Goal: Task Accomplishment & Management: Use online tool/utility

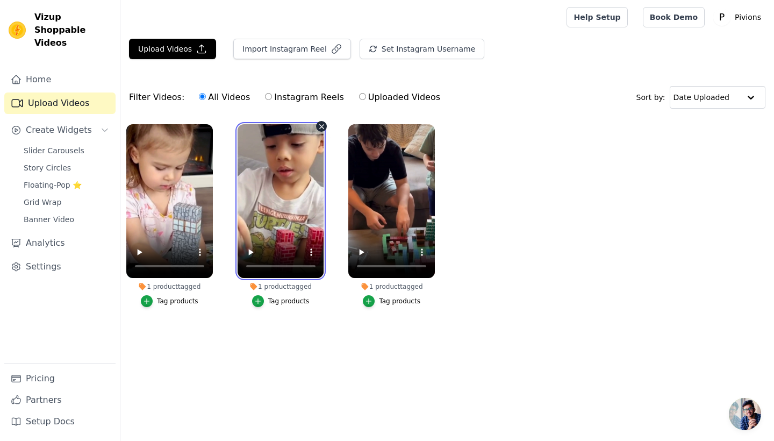
click at [274, 259] on video at bounding box center [281, 201] width 87 height 154
click at [296, 252] on video at bounding box center [281, 201] width 87 height 154
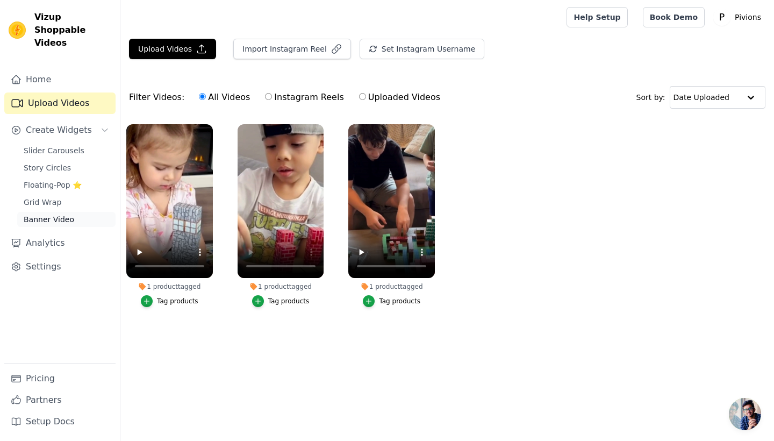
click at [36, 214] on span "Banner Video" at bounding box center [49, 219] width 51 height 11
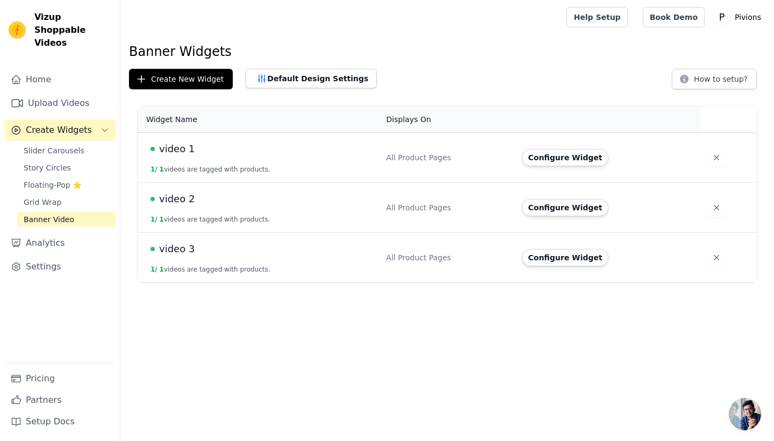
click at [202, 208] on td "video 2 1 / 1 videos are tagged with products." at bounding box center [259, 208] width 242 height 50
click at [564, 210] on button "Configure Widget" at bounding box center [565, 207] width 87 height 17
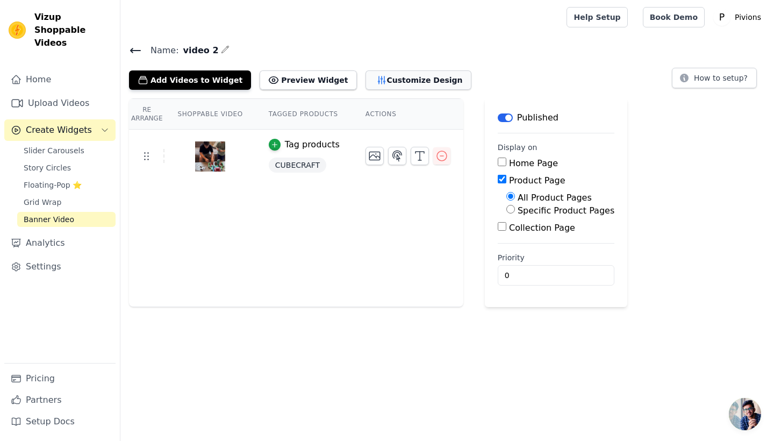
click at [407, 83] on button "Customize Design" at bounding box center [418, 79] width 106 height 19
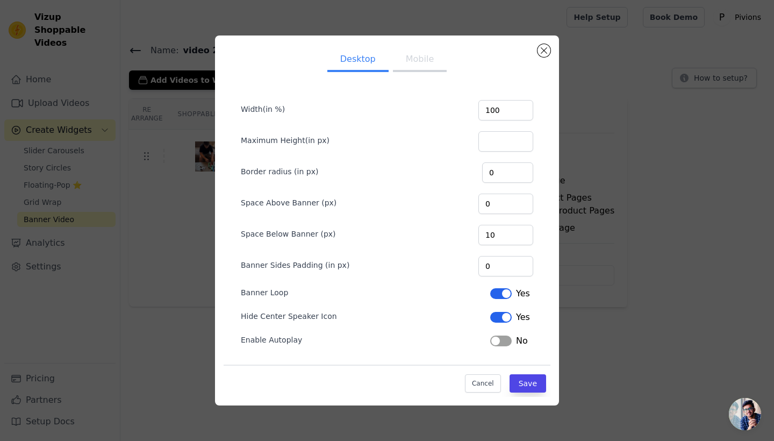
scroll to position [4, 0]
click at [418, 65] on button "Mobile" at bounding box center [420, 60] width 54 height 24
click at [188, 97] on div "Desktop Mobile Width(in %) 100 Maximum Height(in px) Border radius (in px) 0 Sp…" at bounding box center [387, 220] width 740 height 404
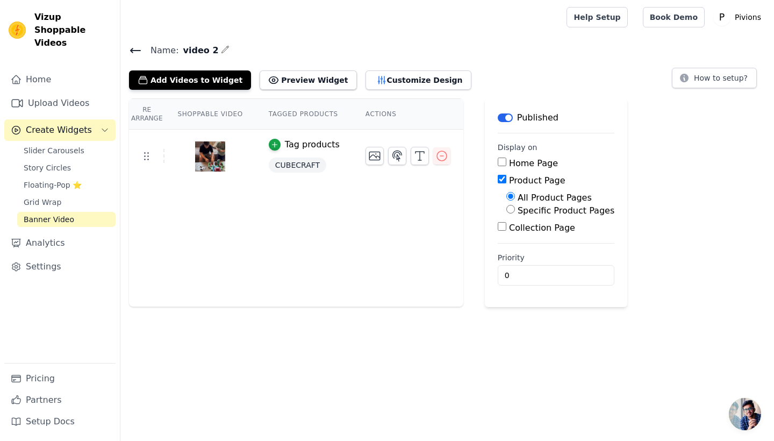
click at [133, 46] on icon at bounding box center [135, 50] width 13 height 13
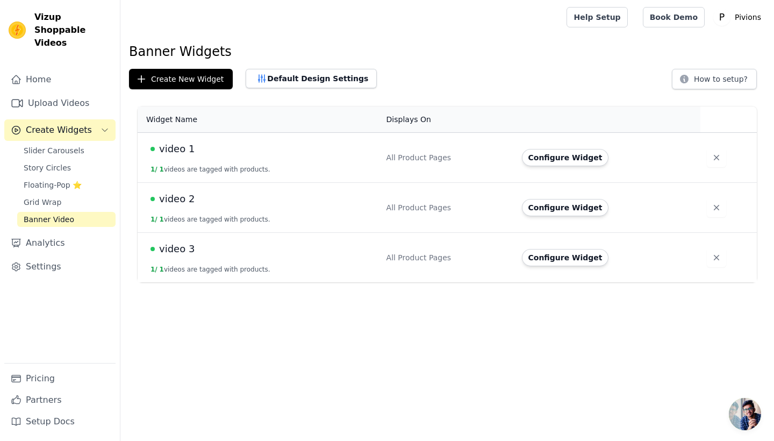
click at [262, 219] on button "1 / 1 videos are tagged with products." at bounding box center [210, 219] width 120 height 9
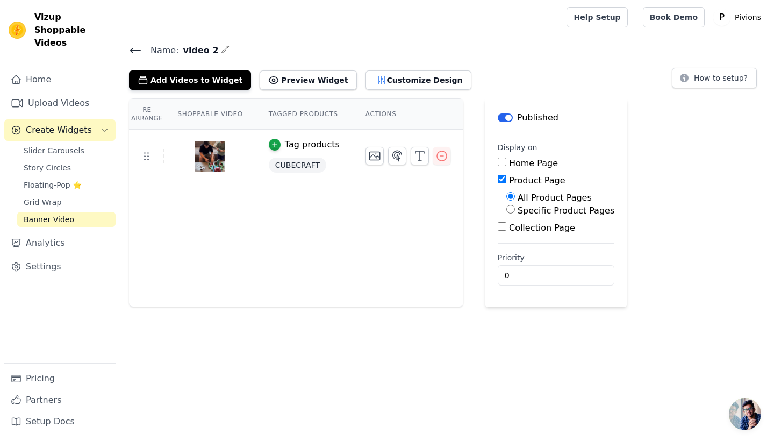
click at [131, 50] on icon at bounding box center [136, 50] width 10 height 4
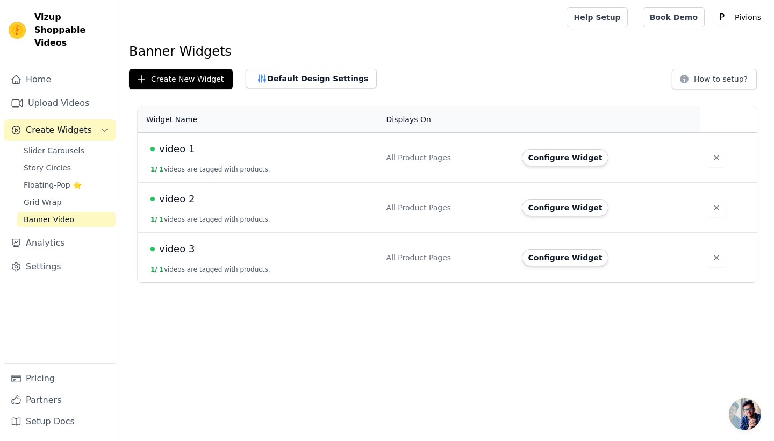
click at [166, 159] on td "video 1 1 / 1 videos are tagged with products." at bounding box center [259, 158] width 242 height 50
click at [218, 146] on div "video 1" at bounding box center [261, 148] width 223 height 15
click at [183, 142] on span "video 1" at bounding box center [176, 148] width 35 height 15
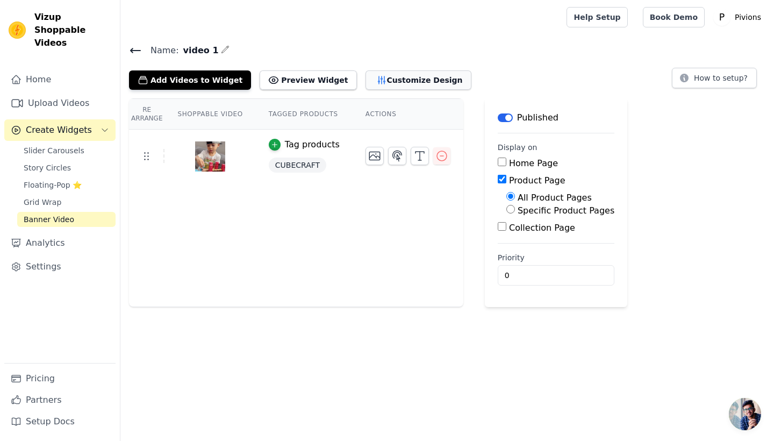
click at [380, 73] on button "Customize Design" at bounding box center [418, 79] width 106 height 19
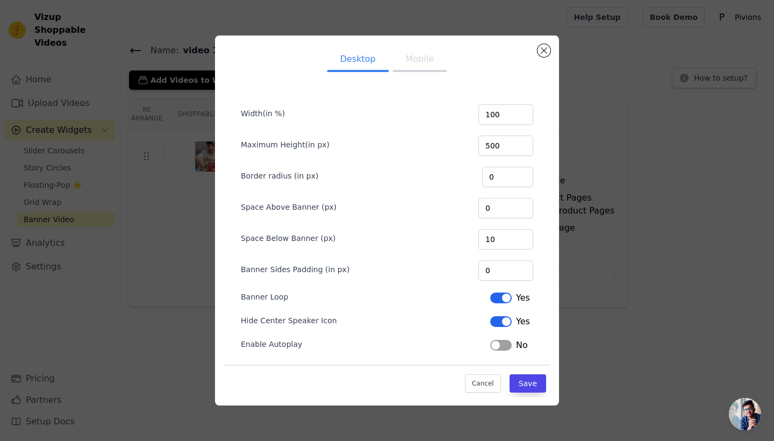
click at [425, 62] on button "Mobile" at bounding box center [420, 60] width 54 height 24
click at [182, 133] on div "Desktop Mobile Width(in %) 130 Maximum Height(in px) 600 Border radius (in px) …" at bounding box center [387, 220] width 740 height 404
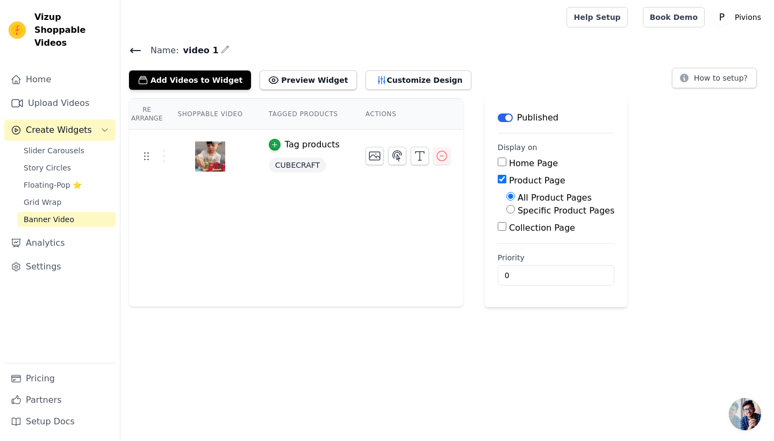
click at [141, 49] on icon at bounding box center [135, 50] width 13 height 13
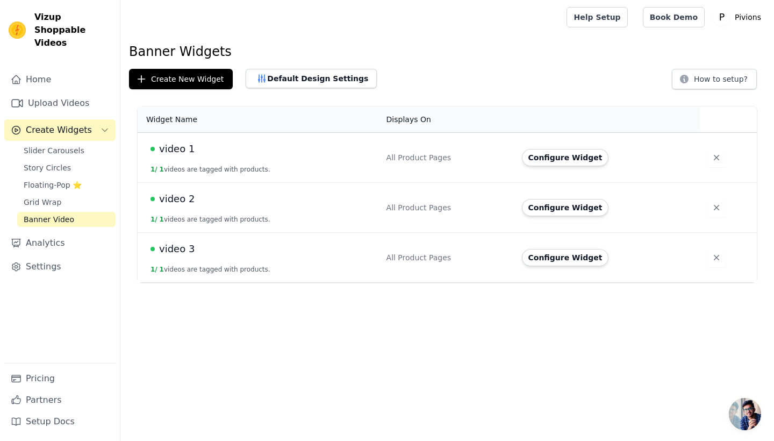
click at [205, 209] on td "video 2 1 / 1 videos are tagged with products." at bounding box center [259, 208] width 242 height 50
click at [174, 202] on span "video 2" at bounding box center [176, 198] width 35 height 15
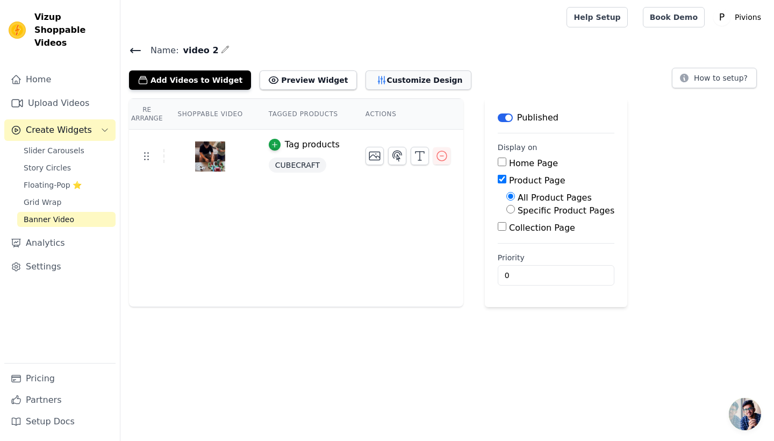
click at [397, 76] on button "Customize Design" at bounding box center [418, 79] width 106 height 19
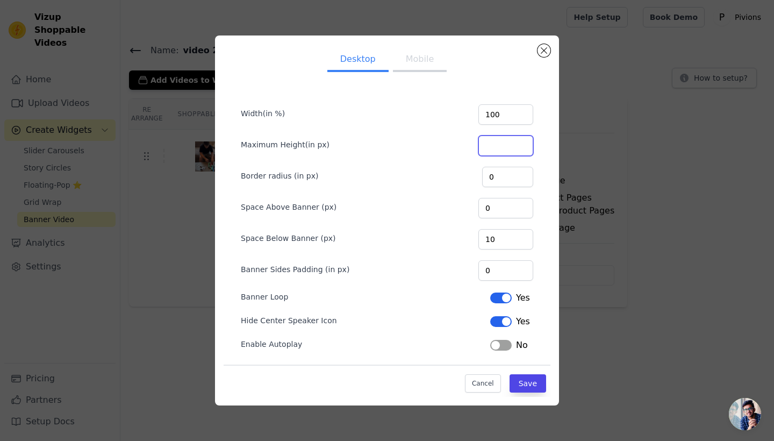
click at [502, 141] on input "Maximum Height(in px)" at bounding box center [505, 145] width 55 height 20
type input "500"
click at [534, 380] on button "Save" at bounding box center [527, 383] width 37 height 18
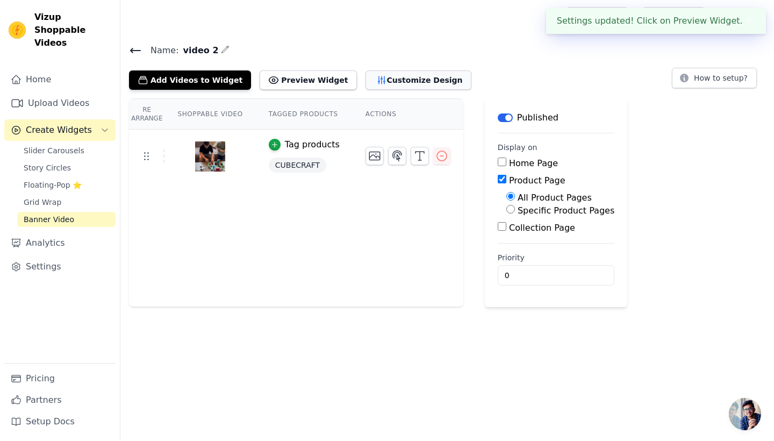
click at [379, 75] on button "Customize Design" at bounding box center [418, 79] width 106 height 19
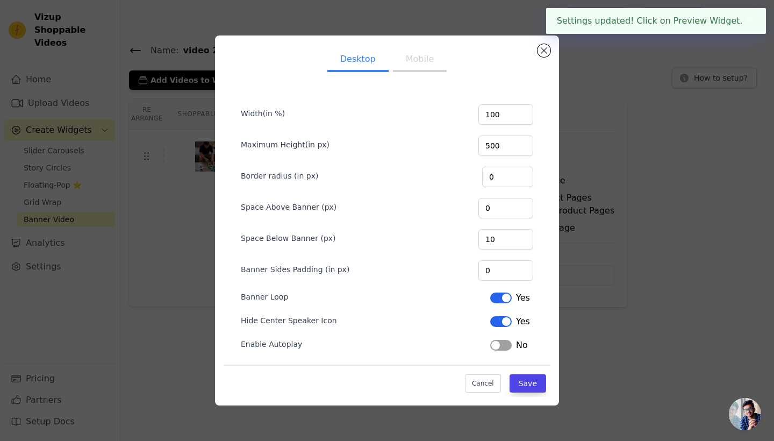
click at [412, 58] on button "Mobile" at bounding box center [420, 60] width 54 height 24
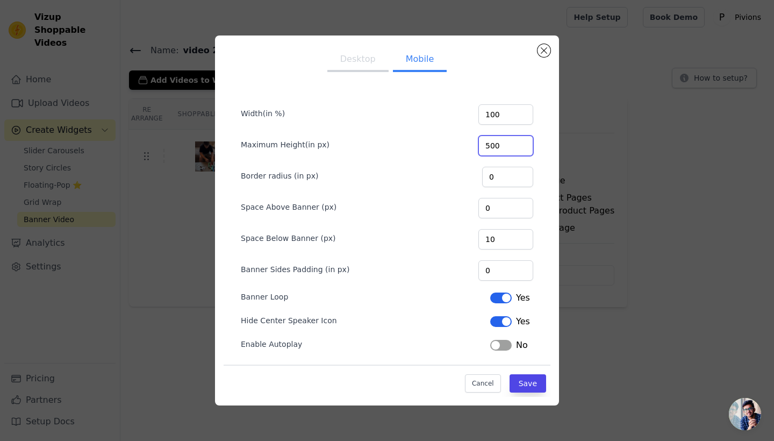
click at [503, 146] on input "500" at bounding box center [505, 145] width 55 height 20
type input "600"
click at [533, 389] on button "Save" at bounding box center [527, 383] width 37 height 18
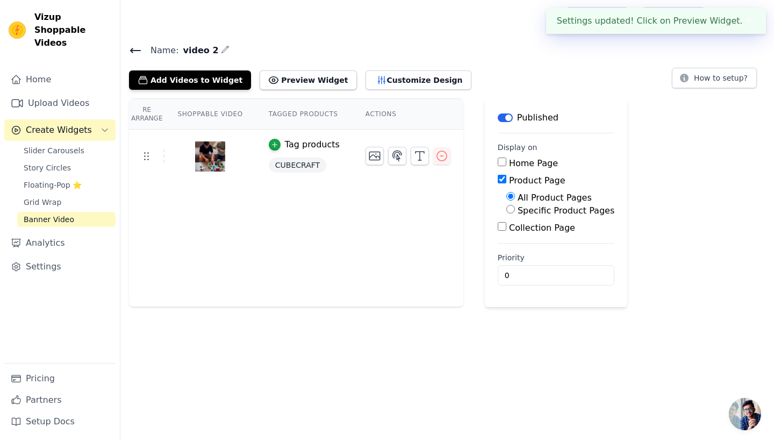
click at [134, 54] on icon at bounding box center [135, 50] width 13 height 13
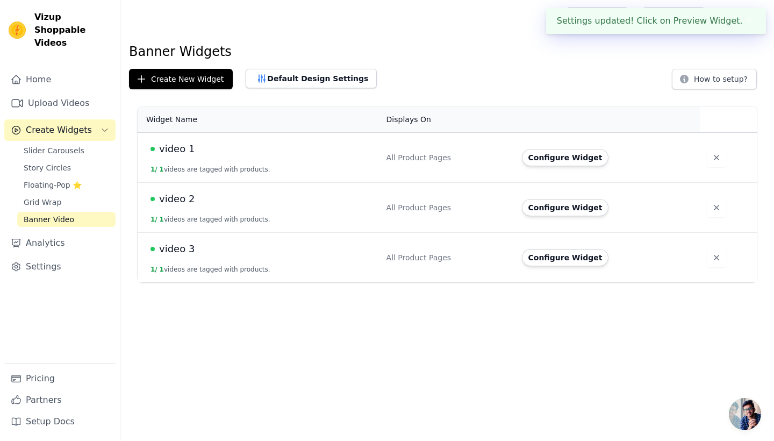
click at [210, 242] on div "video 3" at bounding box center [261, 248] width 223 height 15
click at [184, 256] on td "video 3 1 / 1 videos are tagged with products." at bounding box center [259, 258] width 242 height 50
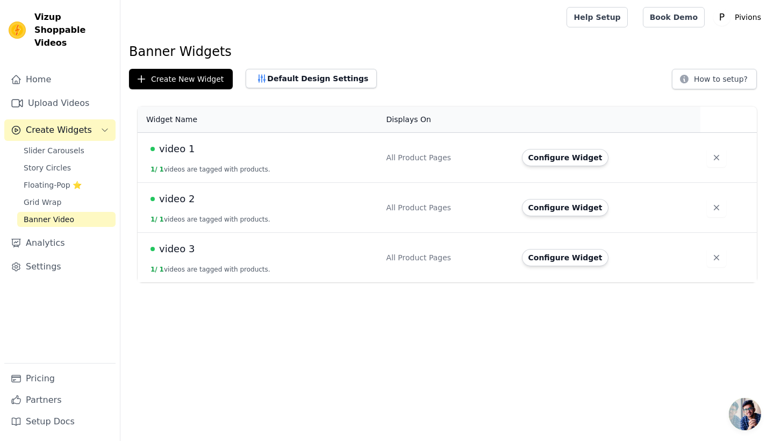
click at [181, 245] on span "video 3" at bounding box center [176, 248] width 35 height 15
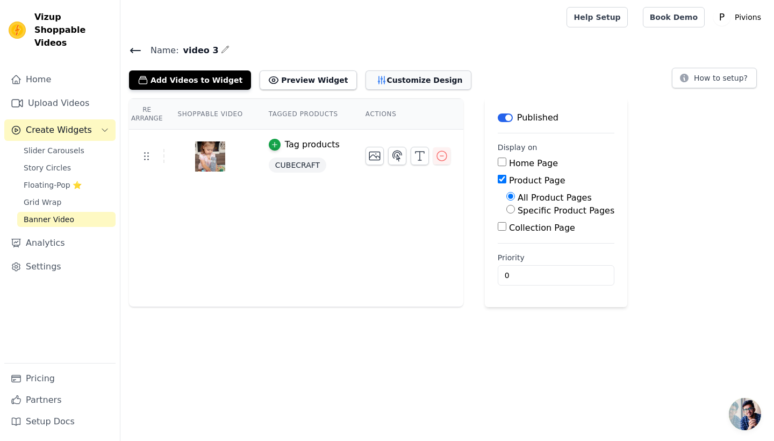
click at [410, 78] on button "Customize Design" at bounding box center [418, 79] width 106 height 19
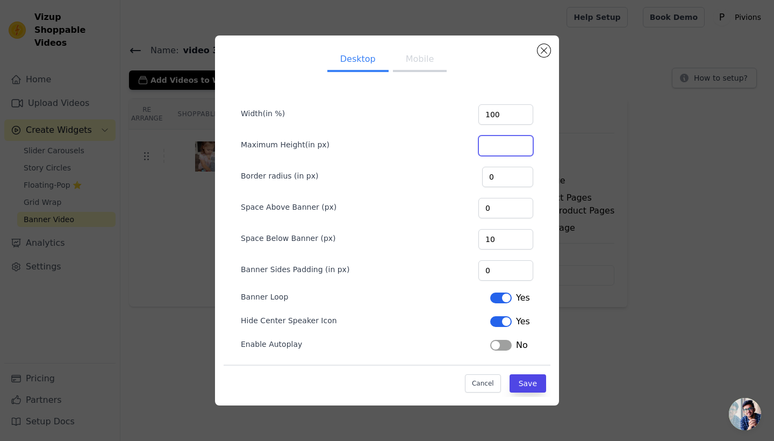
click at [498, 141] on input "Maximum Height(in px)" at bounding box center [505, 145] width 55 height 20
type input "500"
click at [527, 374] on button "Save" at bounding box center [527, 383] width 37 height 18
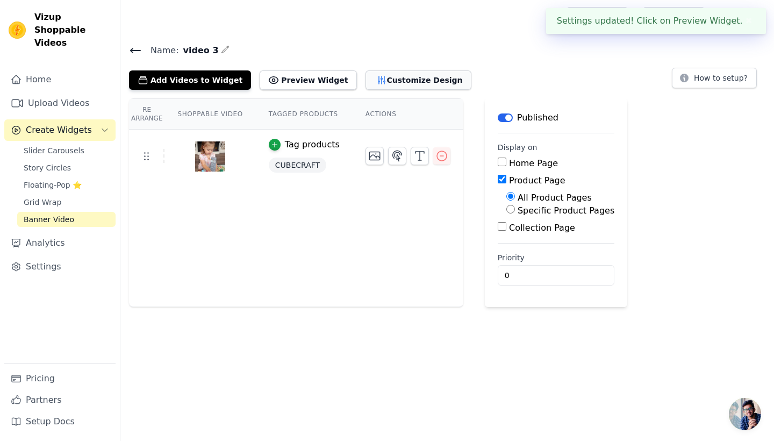
click at [377, 81] on button "Customize Design" at bounding box center [418, 79] width 106 height 19
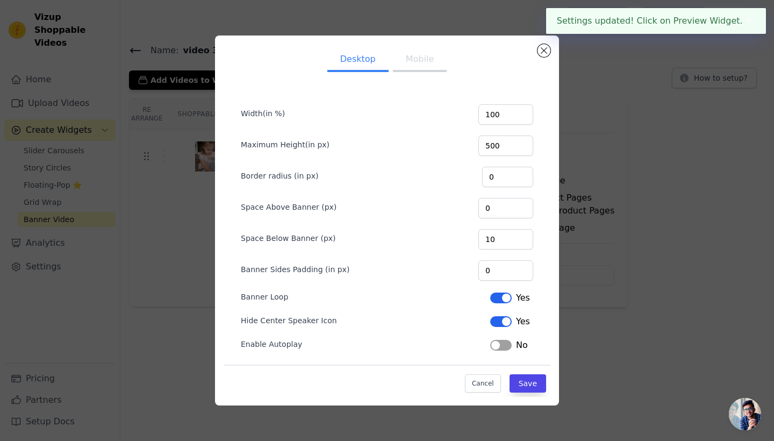
click at [421, 65] on button "Mobile" at bounding box center [420, 60] width 54 height 24
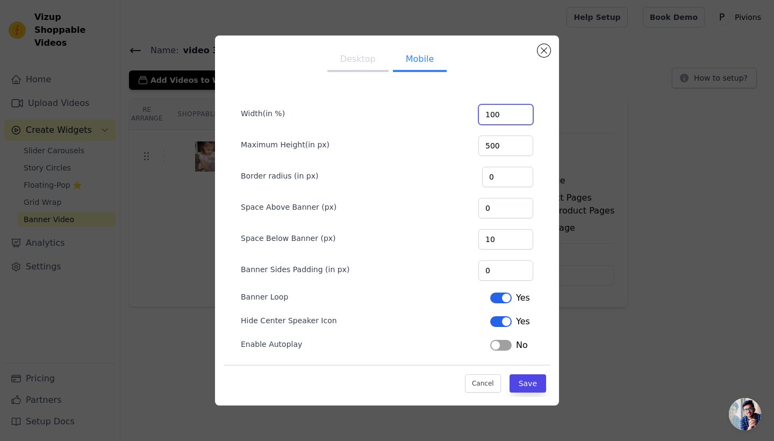
click at [504, 112] on input "100" at bounding box center [505, 114] width 55 height 20
click at [507, 113] on input "100" at bounding box center [505, 114] width 55 height 20
type input "130"
click at [504, 147] on input "500" at bounding box center [505, 145] width 55 height 20
type input "600"
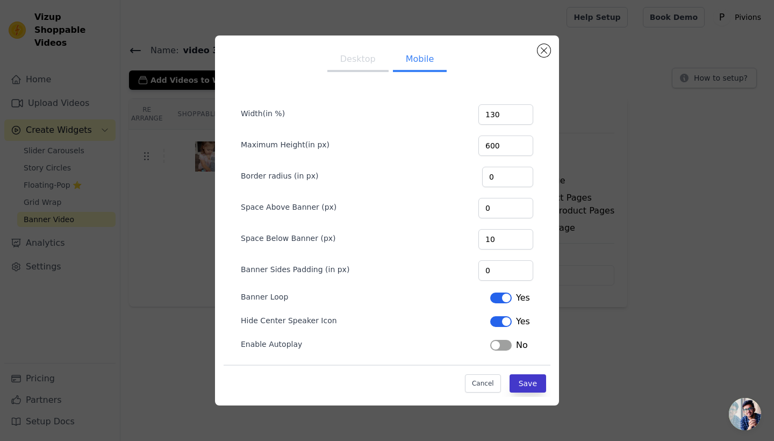
click at [522, 382] on button "Save" at bounding box center [527, 383] width 37 height 18
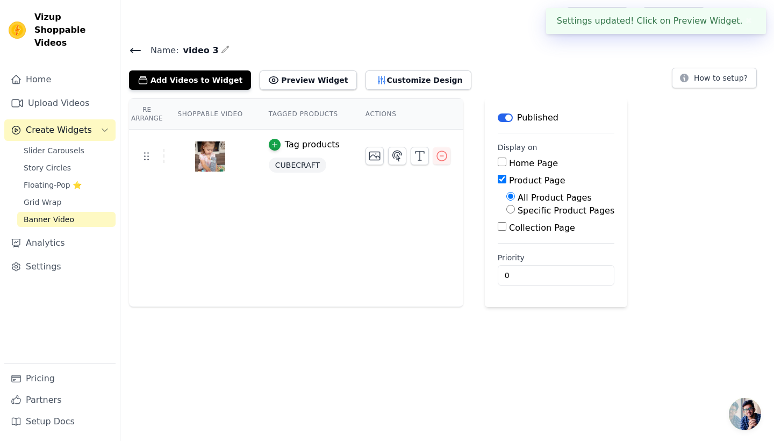
click at [137, 51] on icon at bounding box center [136, 50] width 10 height 4
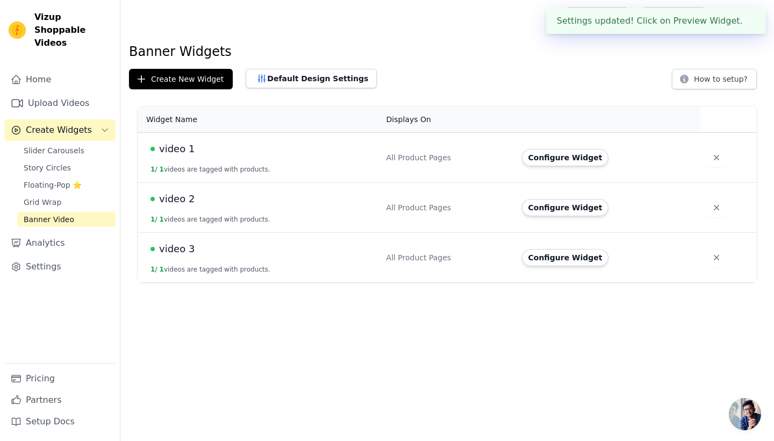
click at [275, 217] on td "video 2 1 / 1 videos are tagged with products." at bounding box center [259, 208] width 242 height 50
click at [239, 201] on div "video 2" at bounding box center [261, 198] width 223 height 15
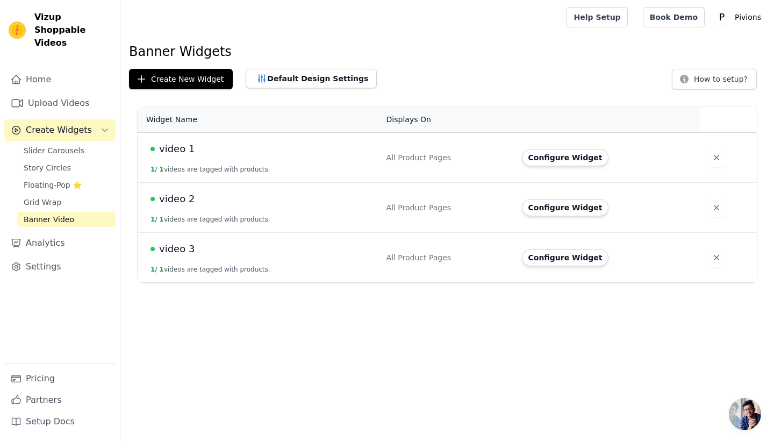
click at [417, 209] on div "All Product Pages" at bounding box center [447, 207] width 123 height 11
click at [319, 191] on div "video 2" at bounding box center [261, 198] width 223 height 15
click at [568, 212] on button "Configure Widget" at bounding box center [565, 207] width 87 height 17
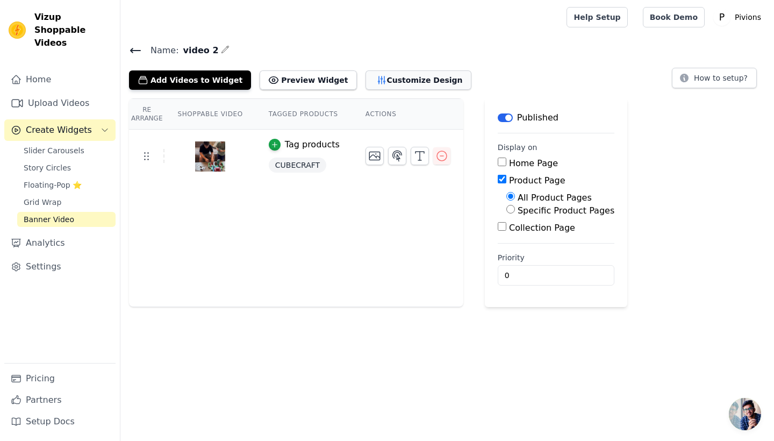
click at [375, 81] on button "Customize Design" at bounding box center [418, 79] width 106 height 19
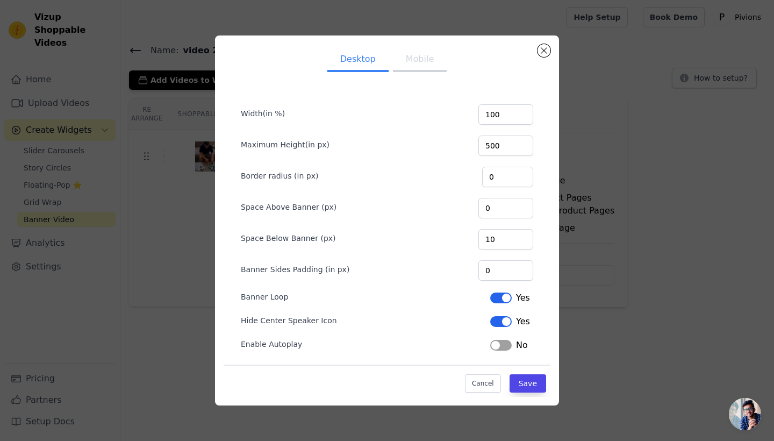
click at [417, 63] on button "Mobile" at bounding box center [420, 60] width 54 height 24
click at [506, 116] on input "100" at bounding box center [505, 114] width 55 height 20
type input "130"
click at [529, 383] on button "Save" at bounding box center [527, 383] width 37 height 18
